Goal: Answer question/provide support

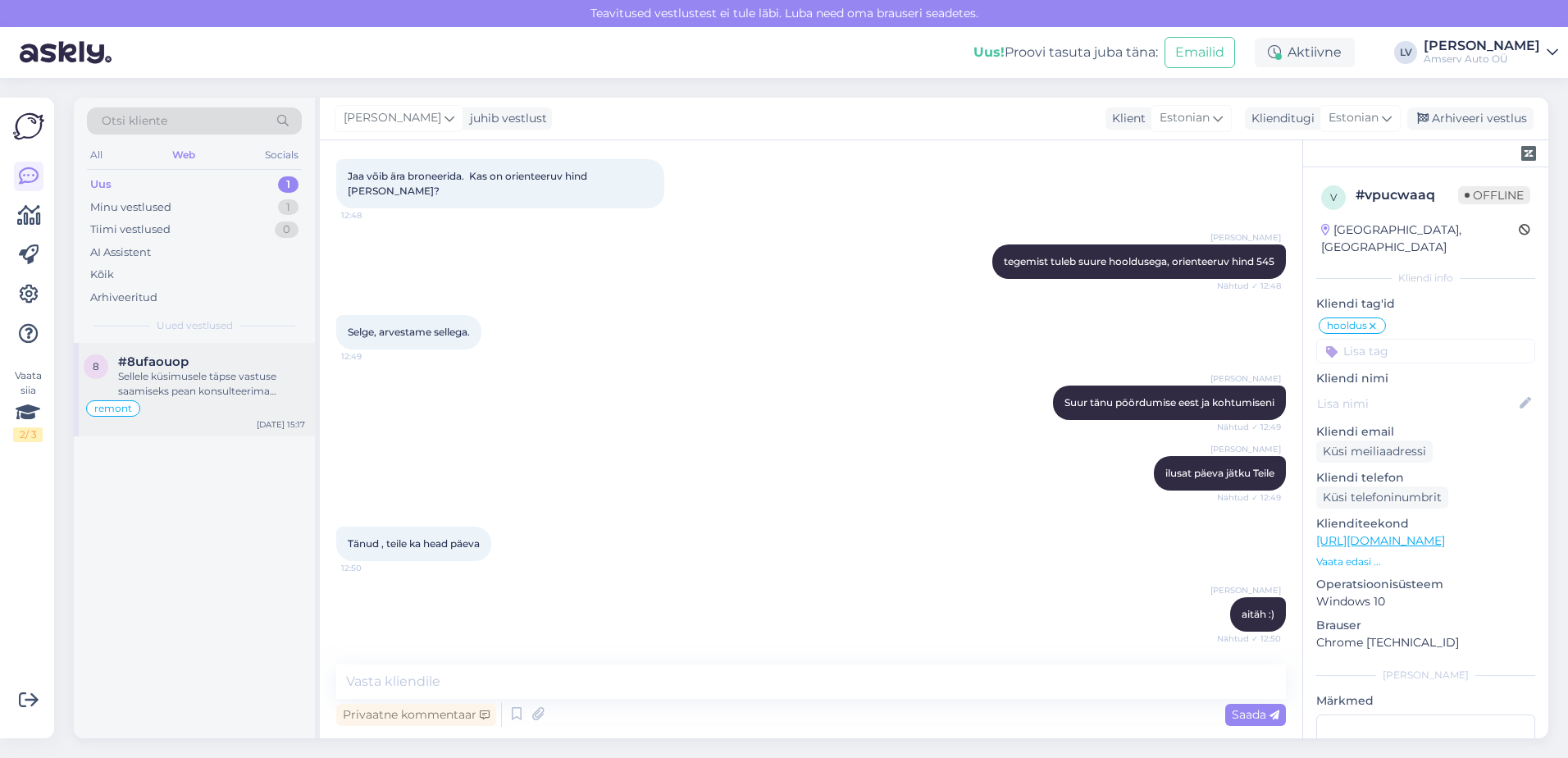
click at [193, 371] on div "Sellele küsimusele täpse vastuse saamiseks pean konsulteerima kolleegiga. Meie …" at bounding box center [211, 383] width 187 height 29
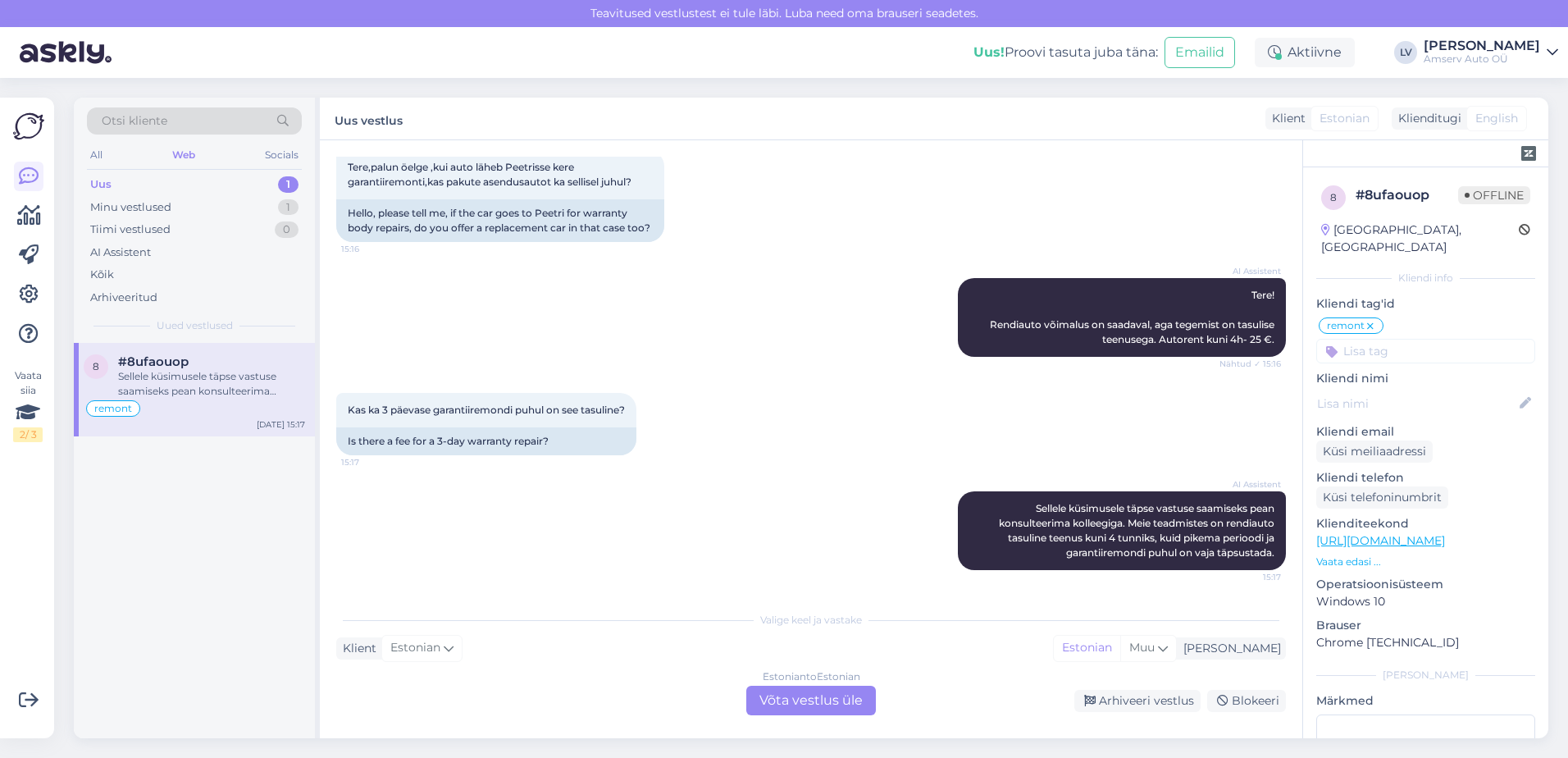
click at [805, 711] on div "Estonian to Estonian Võta vestlus üle" at bounding box center [811, 700] width 129 height 29
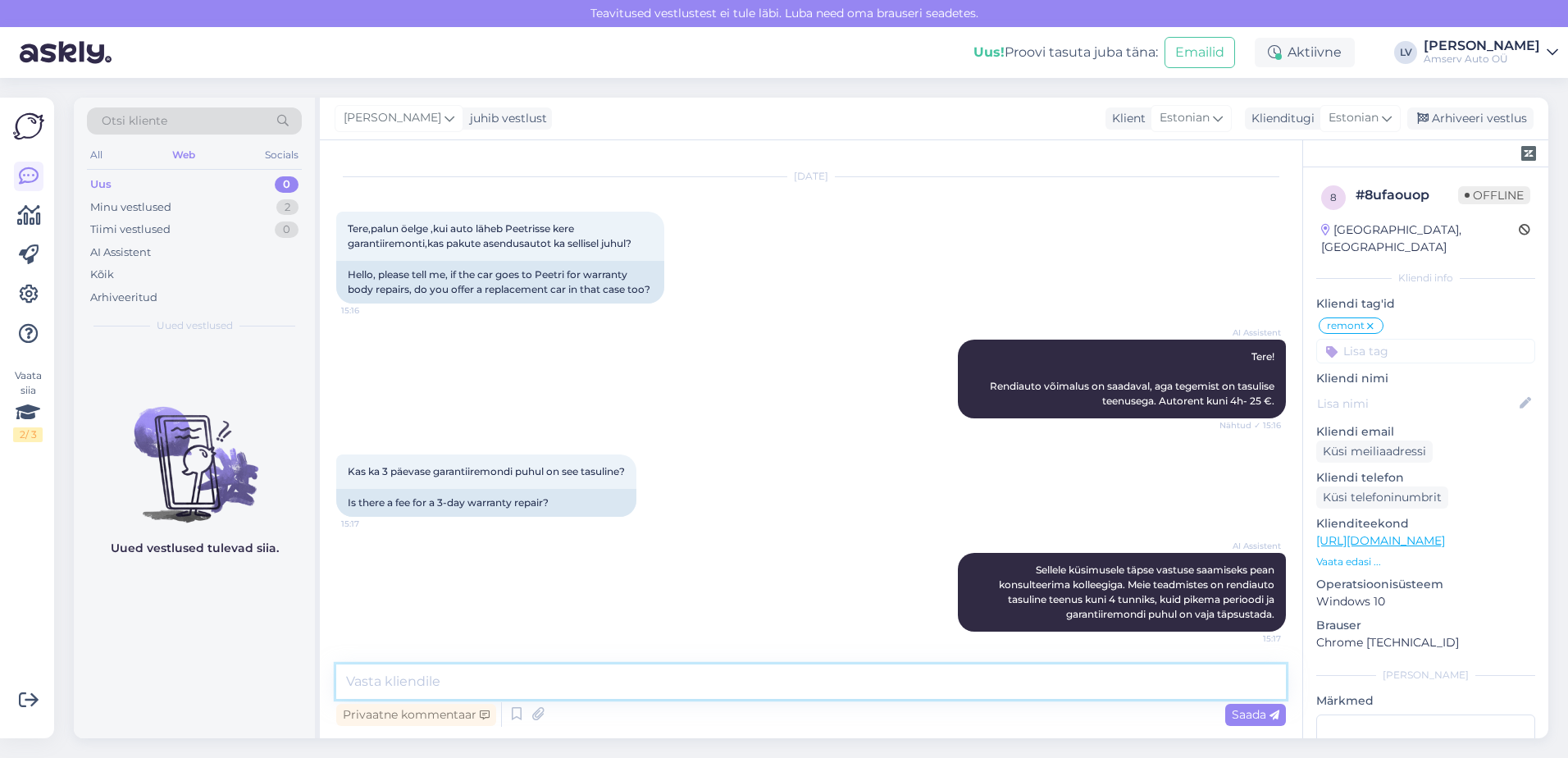
click at [553, 665] on textarea at bounding box center [811, 681] width 949 height 34
type textarea "Tere"
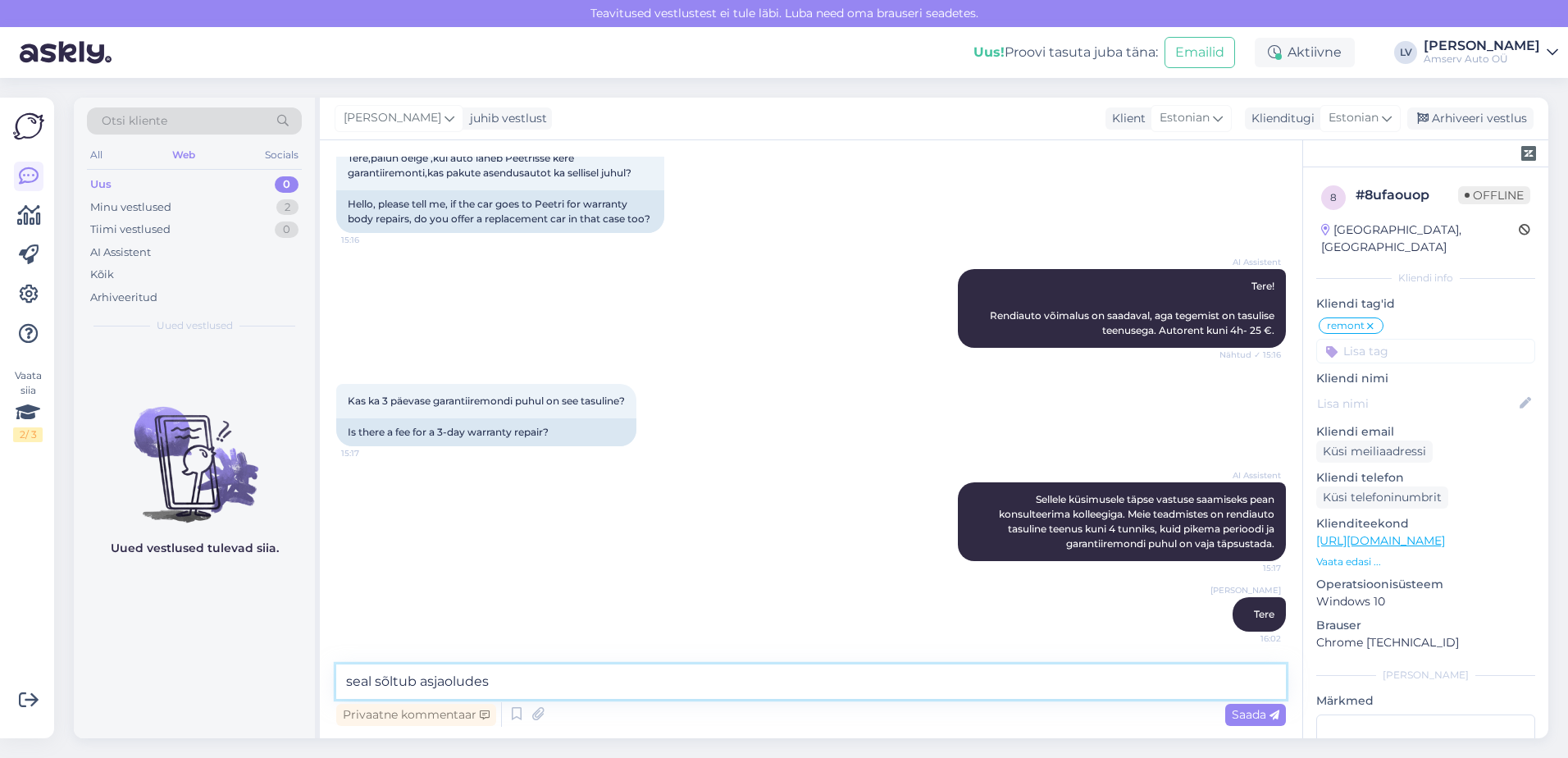
type textarea "seal sõltub asjaoludest"
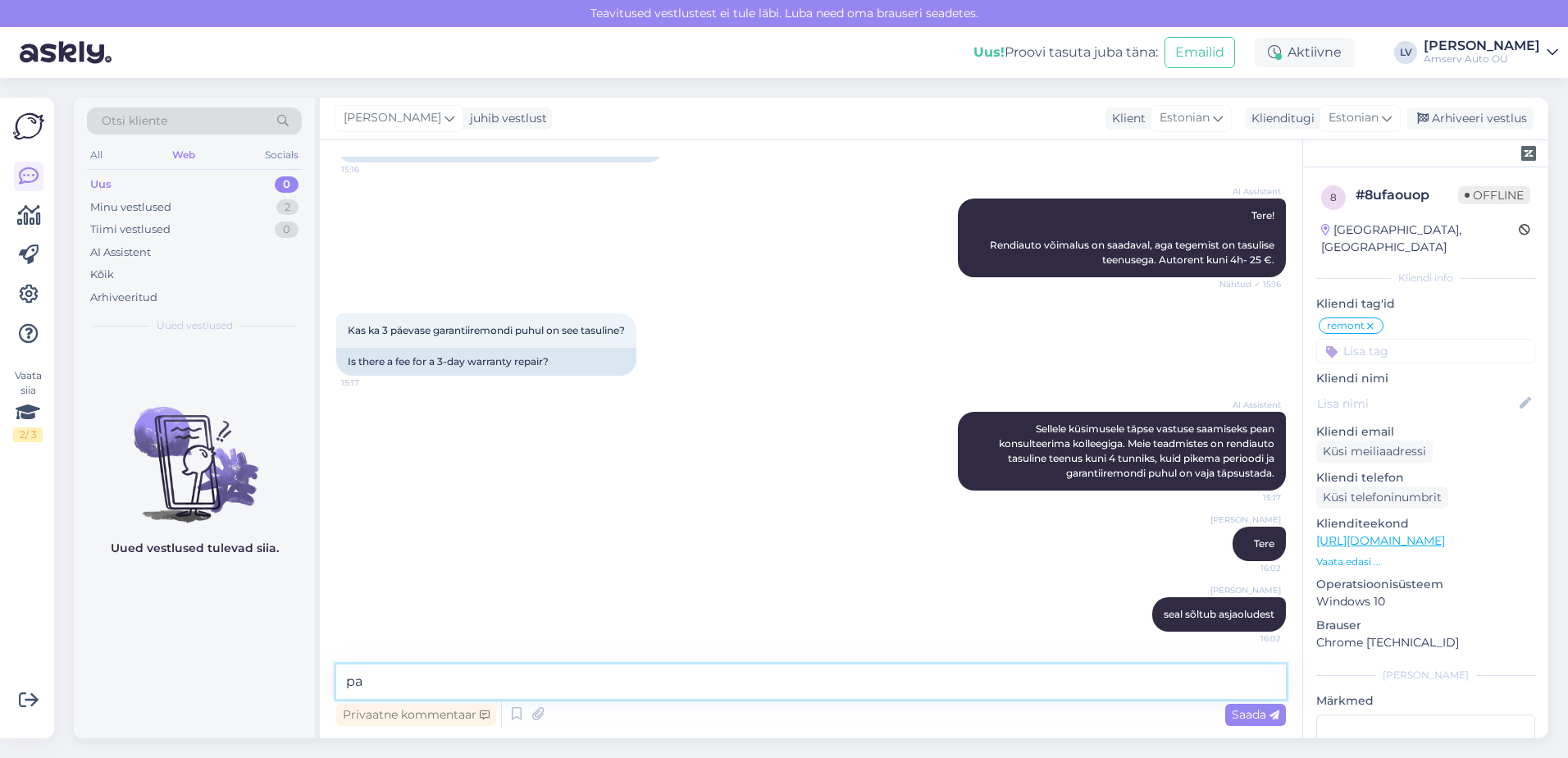
type textarea "p"
type textarea "kohe jagan Teile keretööde kontakti"
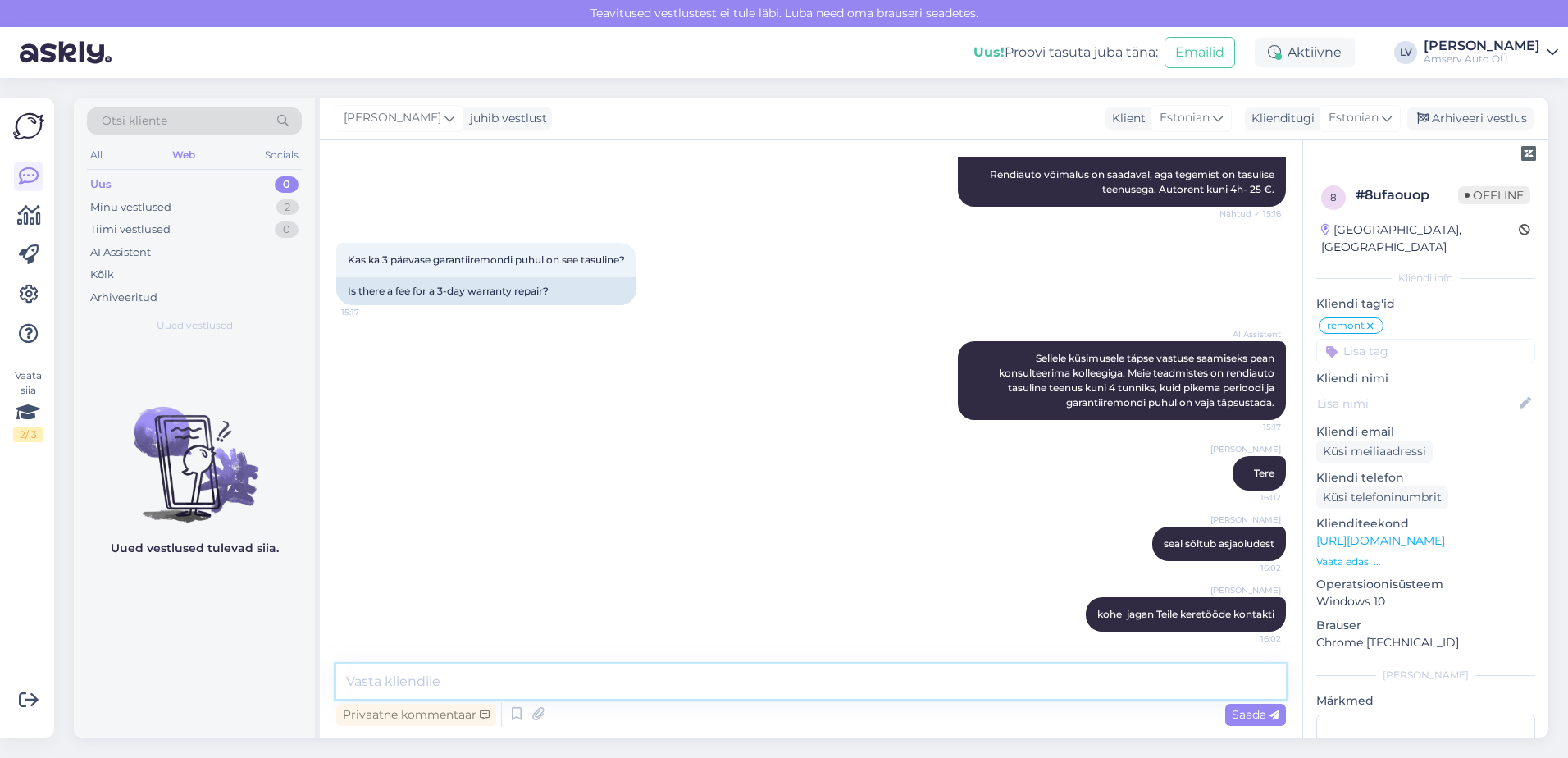
click at [510, 691] on textarea at bounding box center [811, 681] width 949 height 34
paste textarea "650 2154 [EMAIL_ADDRESS][DOMAIN_NAME]"
type textarea "650 2154 [EMAIL_ADDRESS][DOMAIN_NAME]"
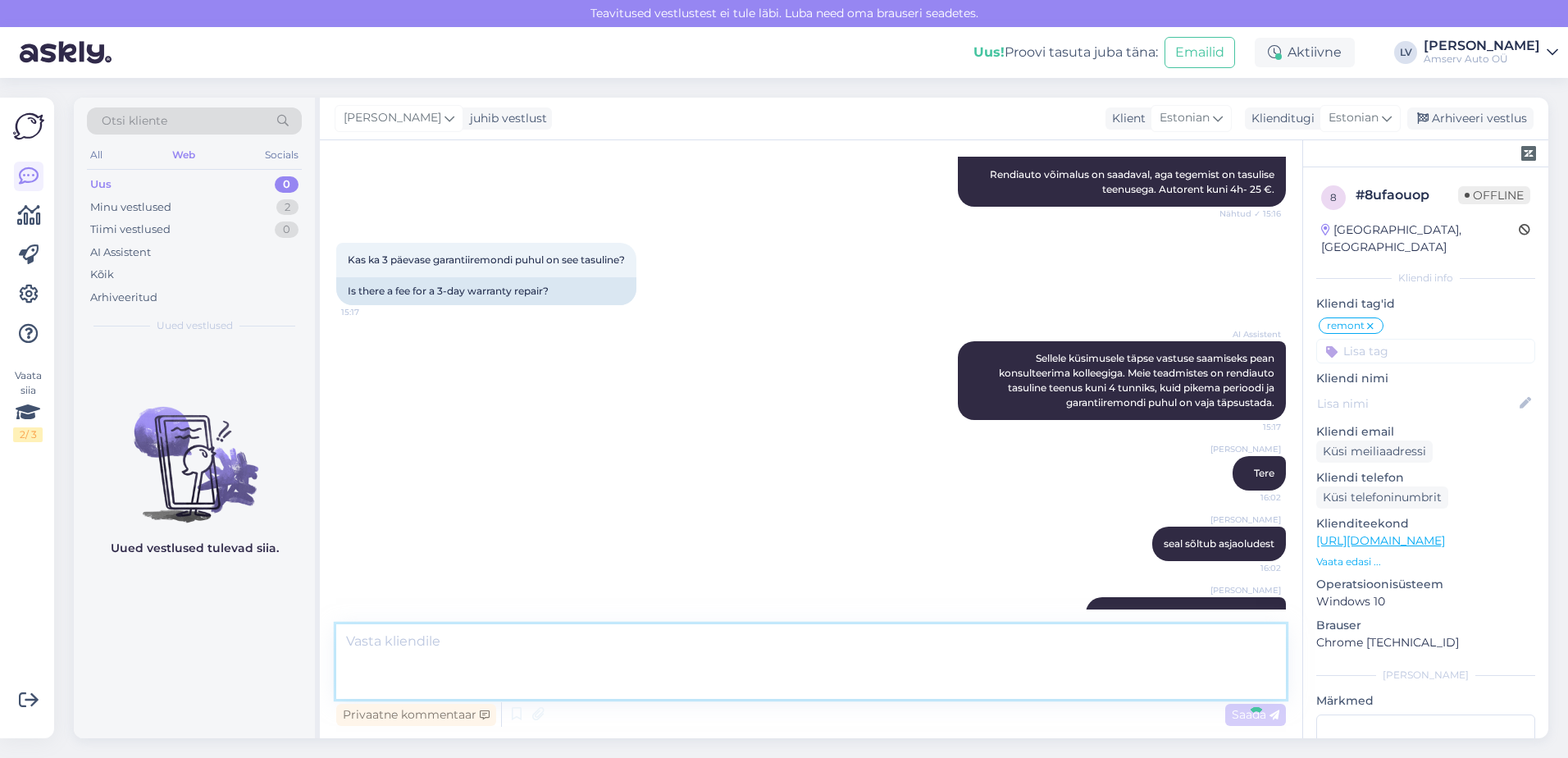
scroll to position [1051, 0]
